Goal: Task Accomplishment & Management: Manage account settings

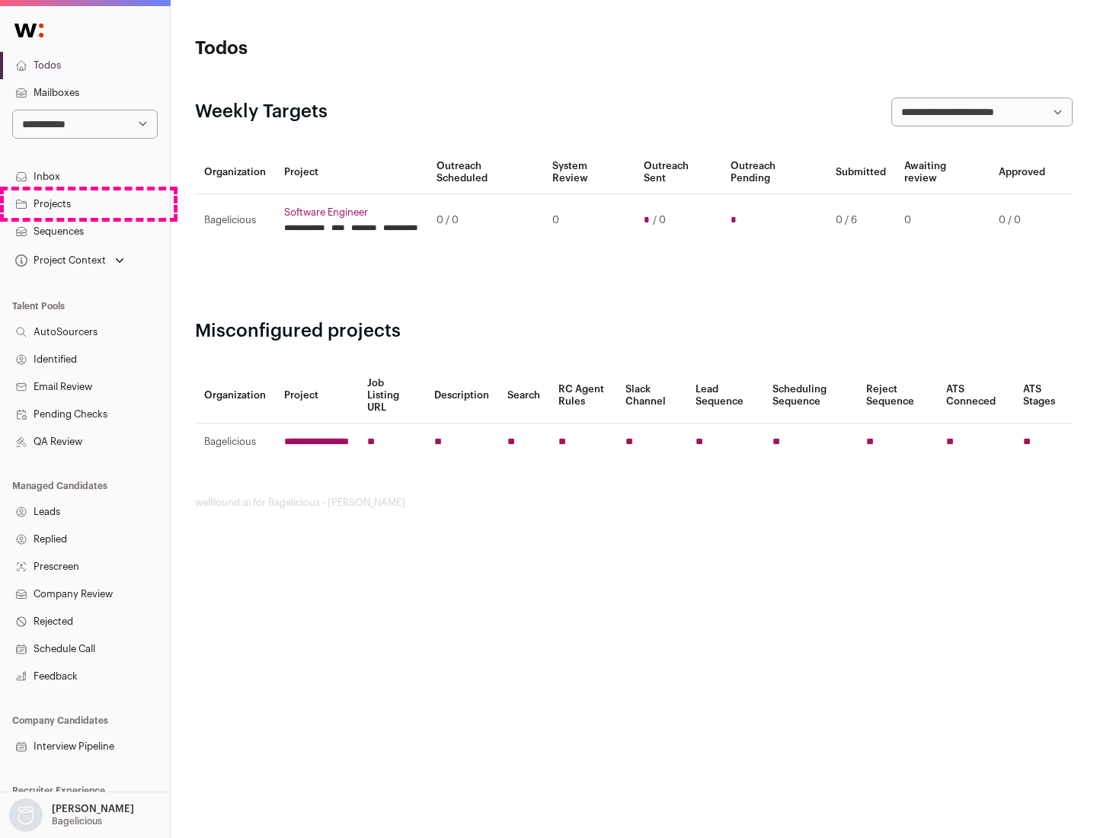
click at [85, 203] on link "Projects" at bounding box center [85, 203] width 170 height 27
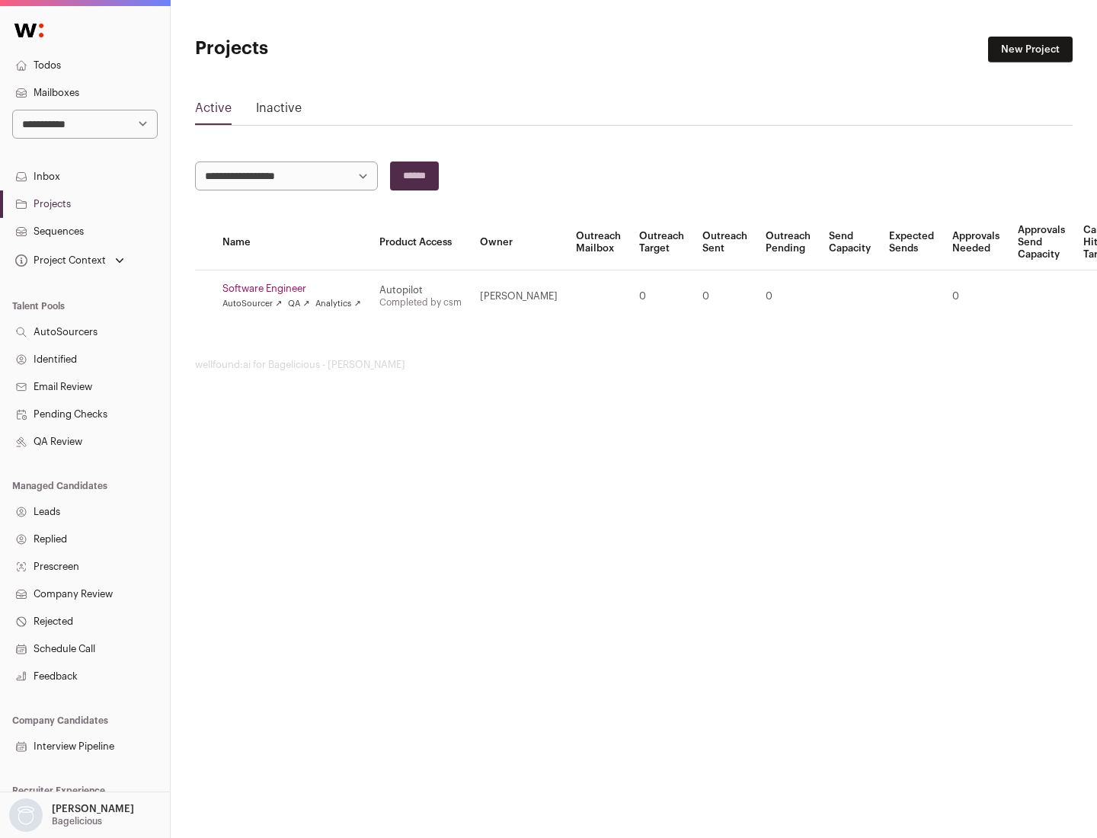
click at [296, 289] on link "Software Engineer" at bounding box center [291, 289] width 139 height 12
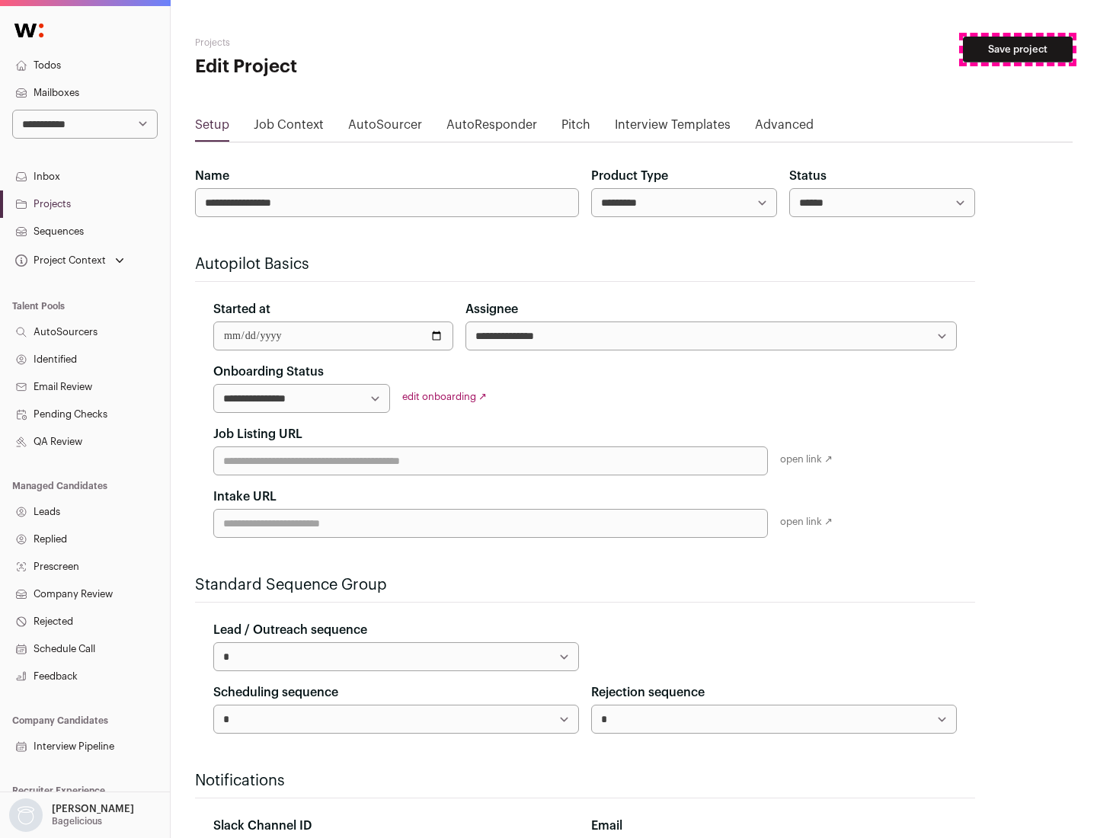
click at [1018, 50] on button "Save project" at bounding box center [1018, 50] width 110 height 26
